Goal: Information Seeking & Learning: Learn about a topic

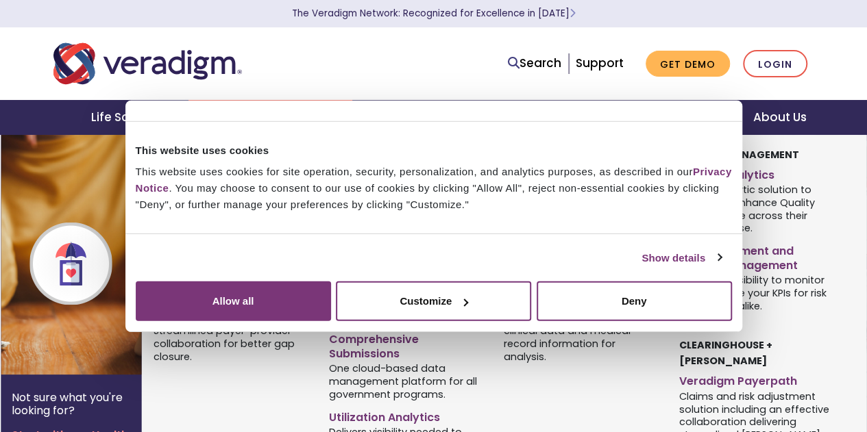
click at [302, 114] on link "Health Plans + Payers" at bounding box center [270, 117] width 164 height 35
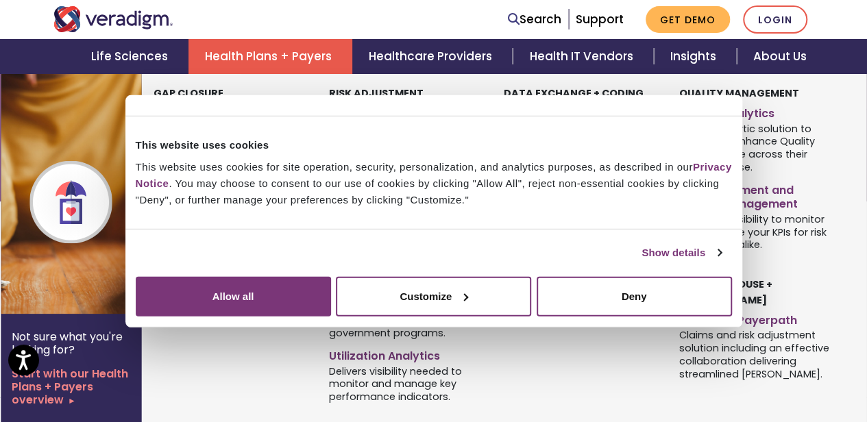
scroll to position [106, 0]
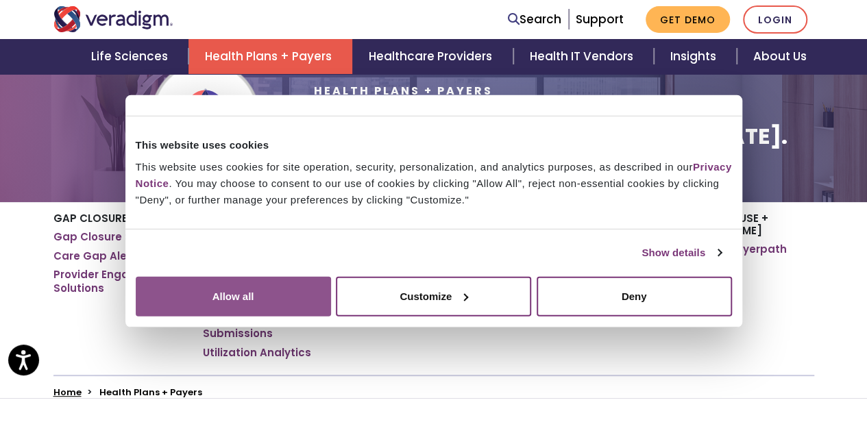
click at [331, 293] on button "Allow all" at bounding box center [233, 296] width 195 height 40
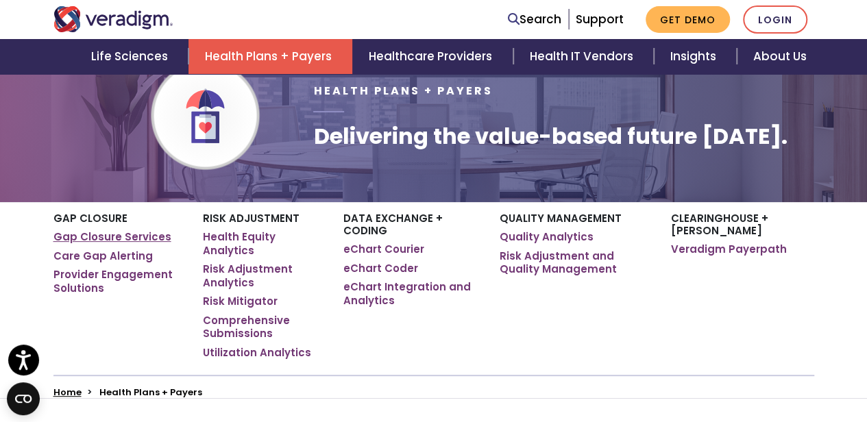
click at [130, 234] on link "Gap Closure Services" at bounding box center [112, 237] width 118 height 14
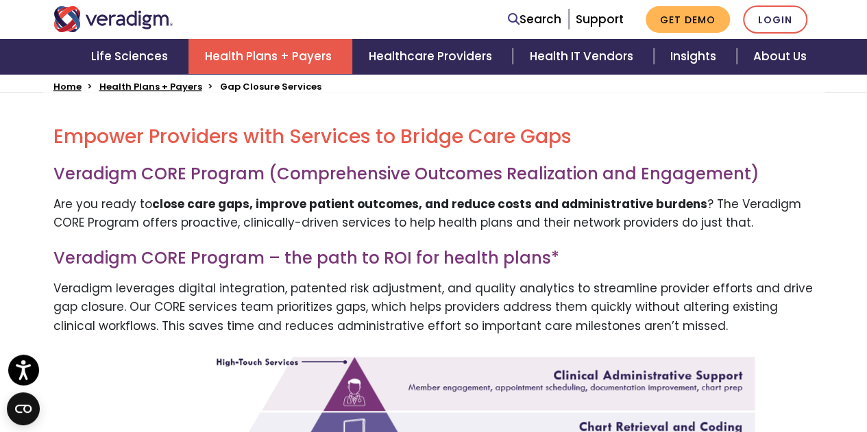
scroll to position [410, 0]
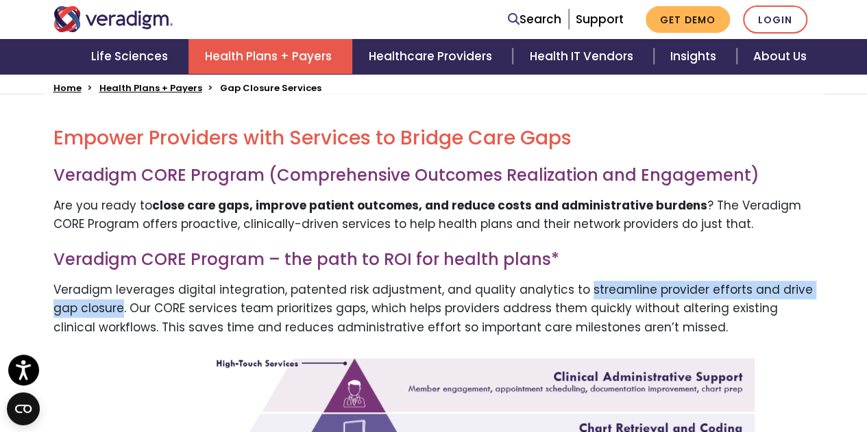
drag, startPoint x: 574, startPoint y: 278, endPoint x: 119, endPoint y: 294, distance: 455.3
click at [119, 294] on p "Veradigm leverages digital integration, patented risk adjustment, and quality a…" at bounding box center [433, 309] width 761 height 56
copy p "streamline provider efforts and drive gap closure"
